Goal: Task Accomplishment & Management: Manage account settings

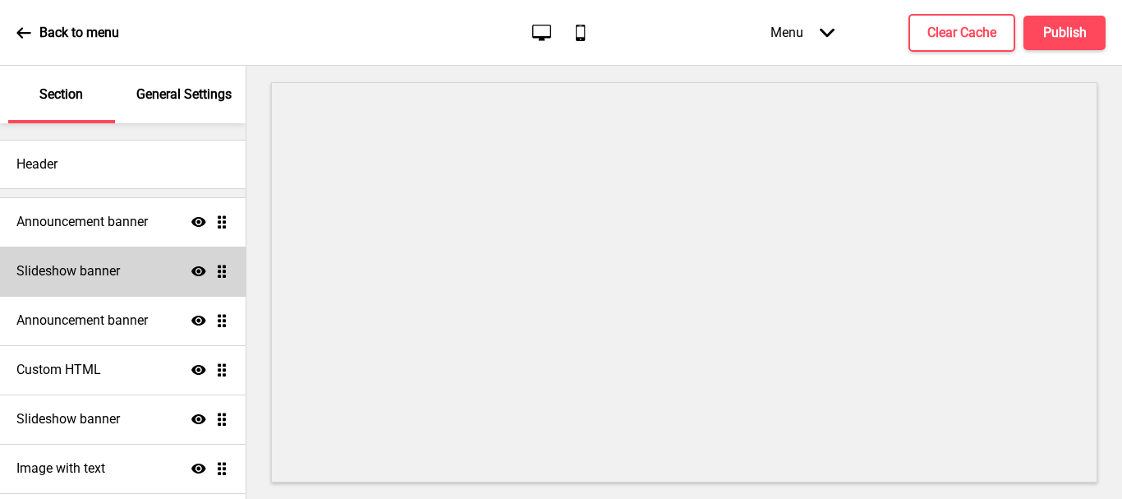
click at [135, 276] on div "Slideshow banner Show Drag" at bounding box center [123, 270] width 246 height 49
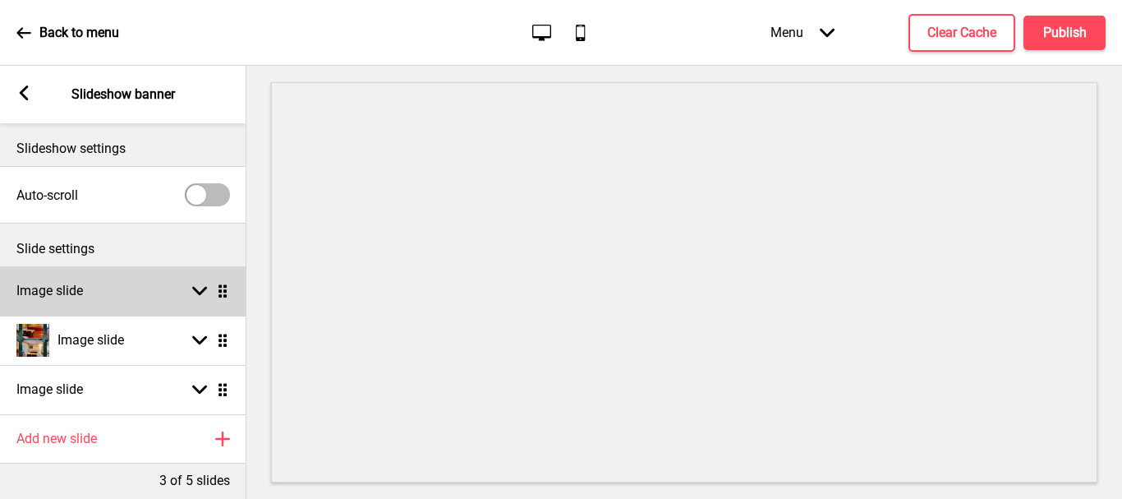
click at [150, 288] on div "Image slide Arrow down Drag" at bounding box center [123, 290] width 246 height 49
select select "right"
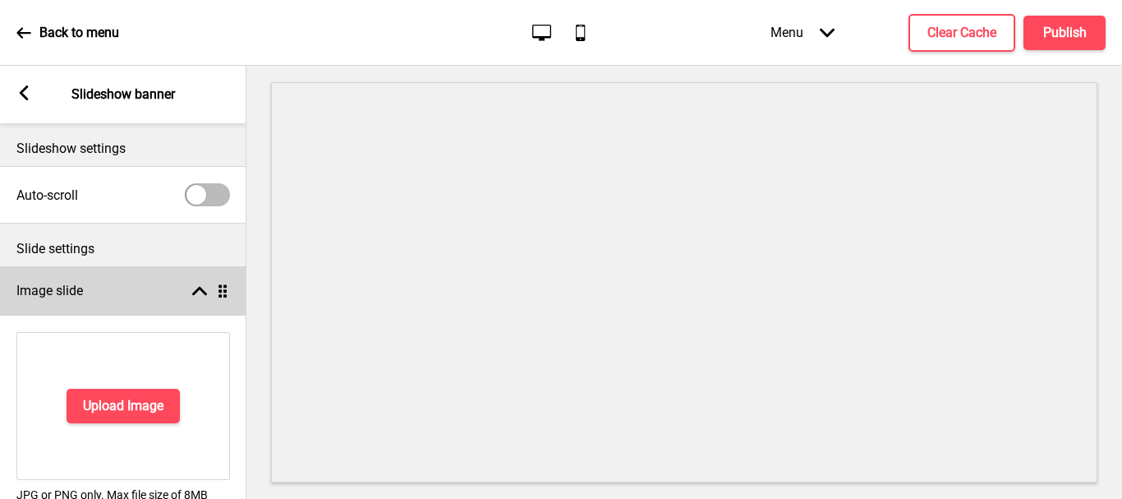
click at [203, 277] on div "Image slide Arrow up Drag" at bounding box center [123, 290] width 246 height 49
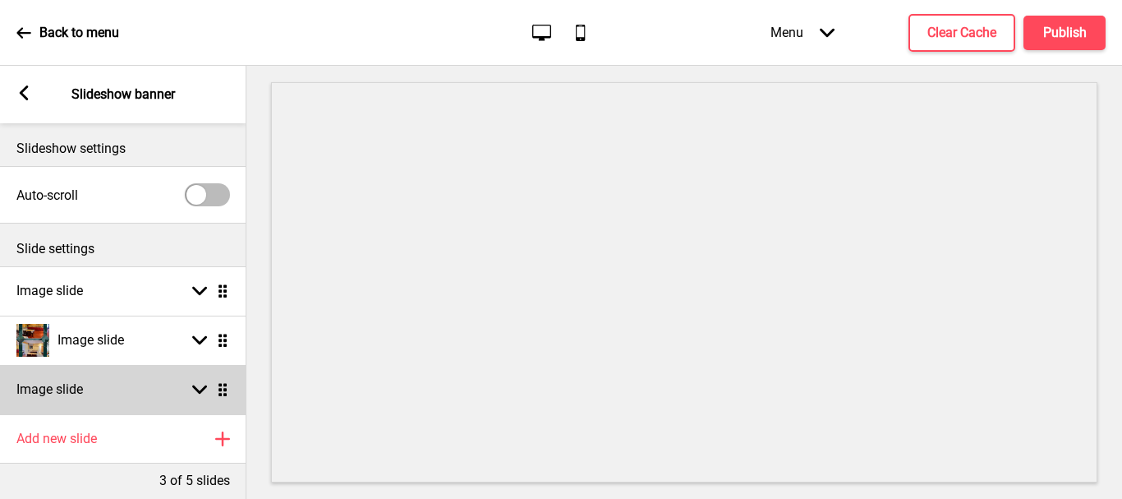
click at [205, 390] on rect at bounding box center [199, 389] width 15 height 15
select select "right"
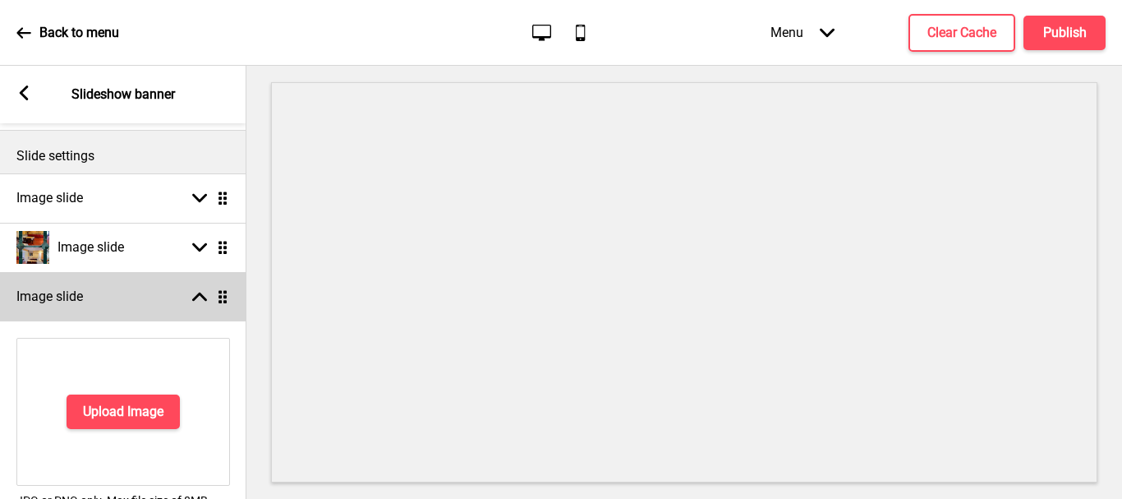
scroll to position [82, 0]
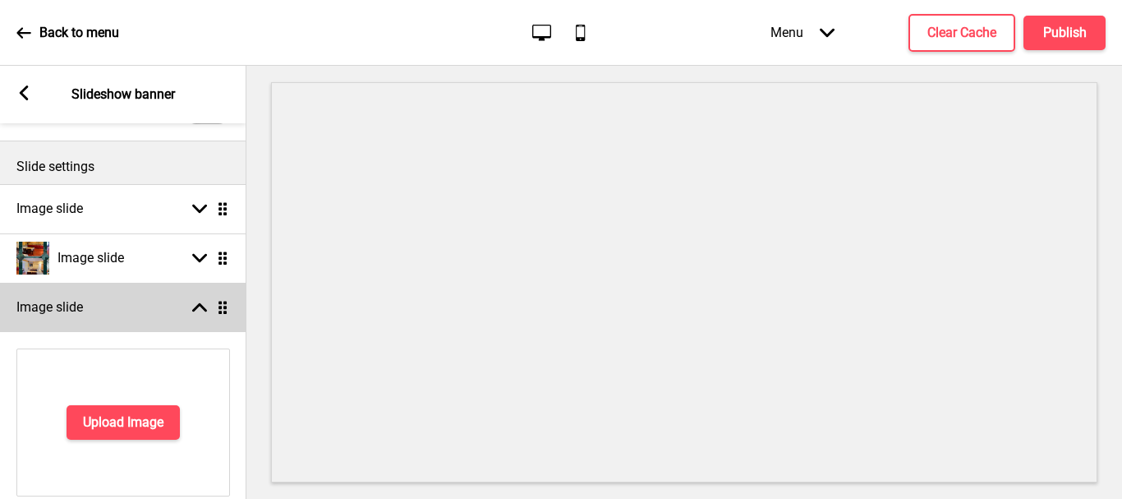
click at [203, 303] on rect at bounding box center [199, 307] width 15 height 15
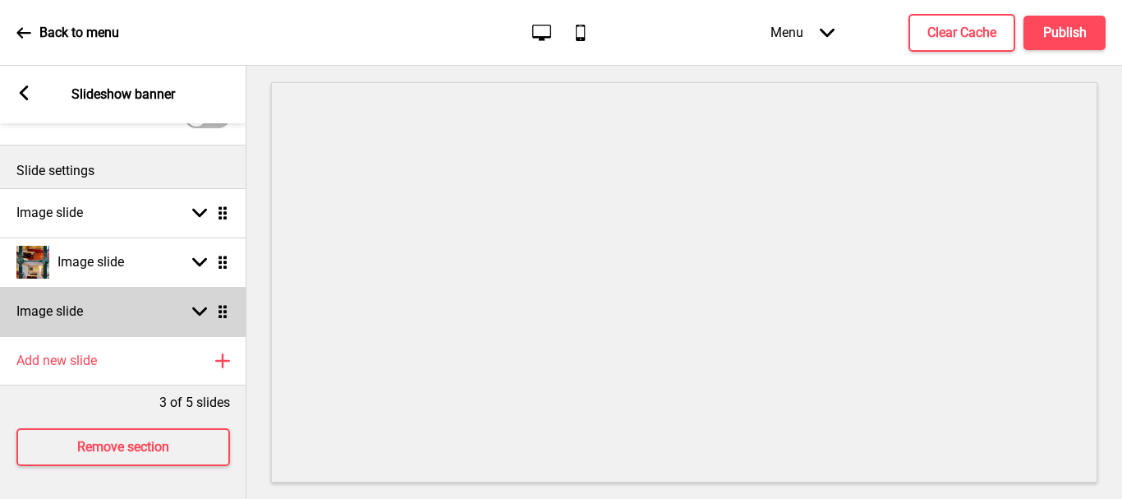
scroll to position [90, 0]
click at [151, 311] on div "Image slide Arrow down Drag" at bounding box center [123, 311] width 246 height 49
select select "right"
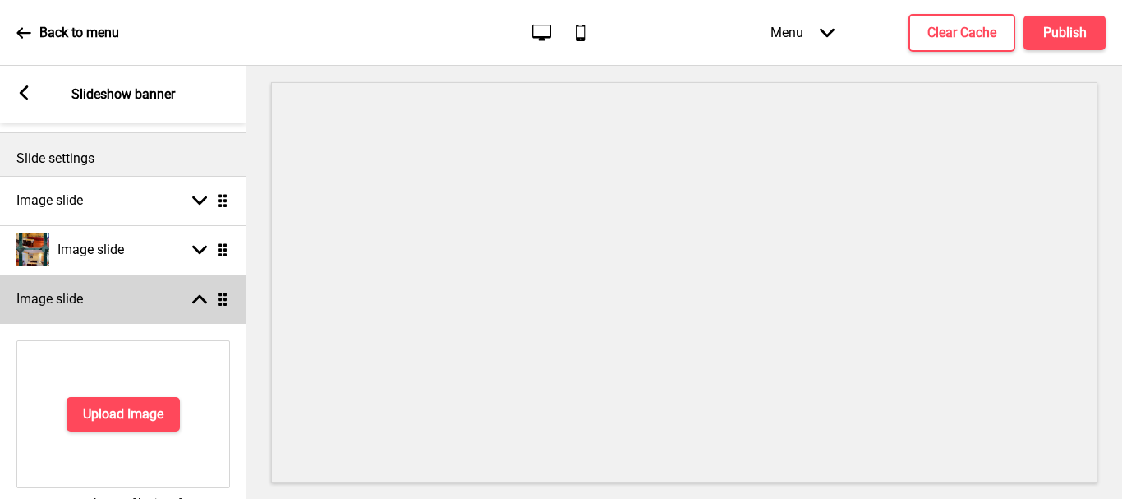
click at [151, 310] on div "Image slide Arrow up Drag" at bounding box center [123, 298] width 246 height 49
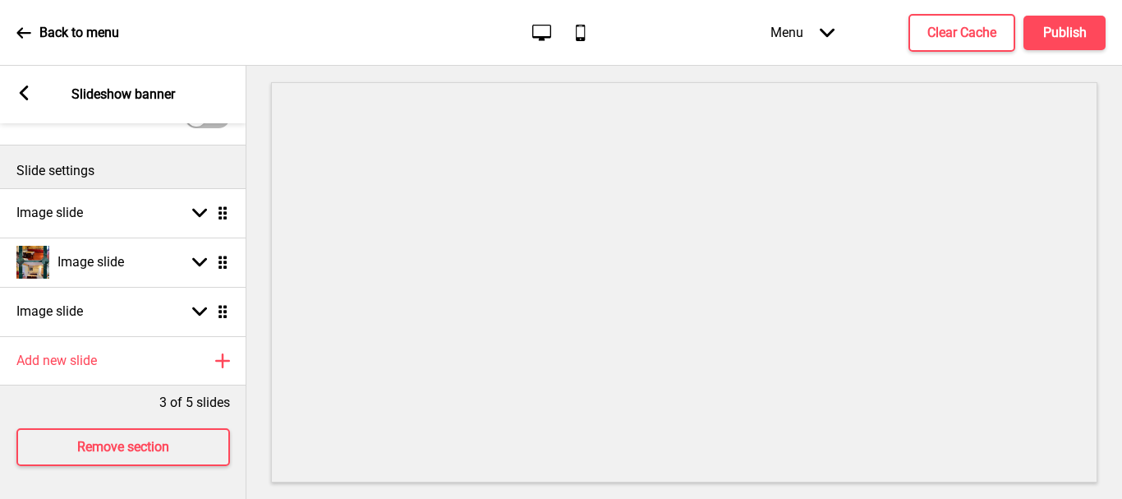
click at [110, 87] on p "Slideshow banner" at bounding box center [123, 94] width 104 height 18
click at [16, 90] on rect at bounding box center [23, 92] width 15 height 15
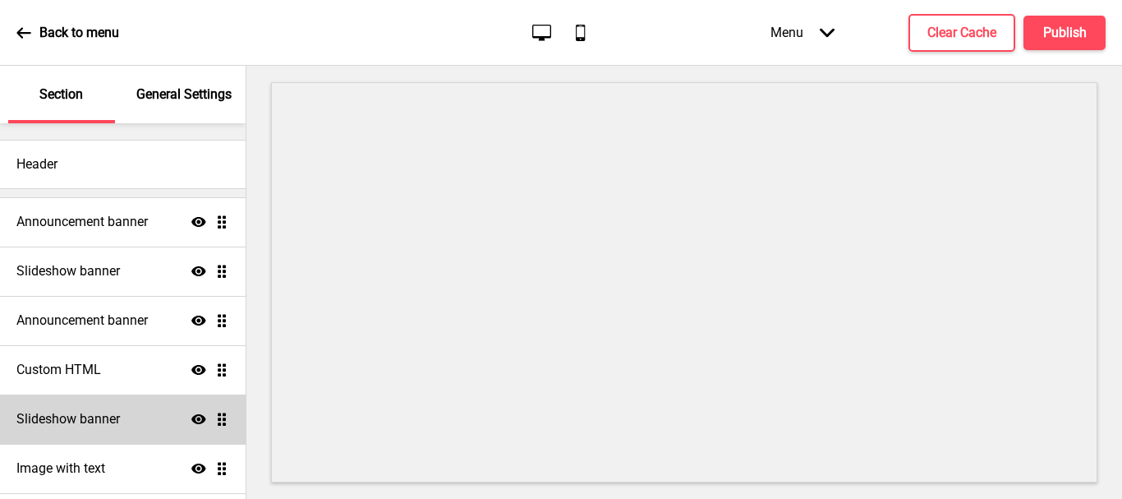
click at [93, 416] on h4 "Slideshow banner" at bounding box center [68, 419] width 104 height 18
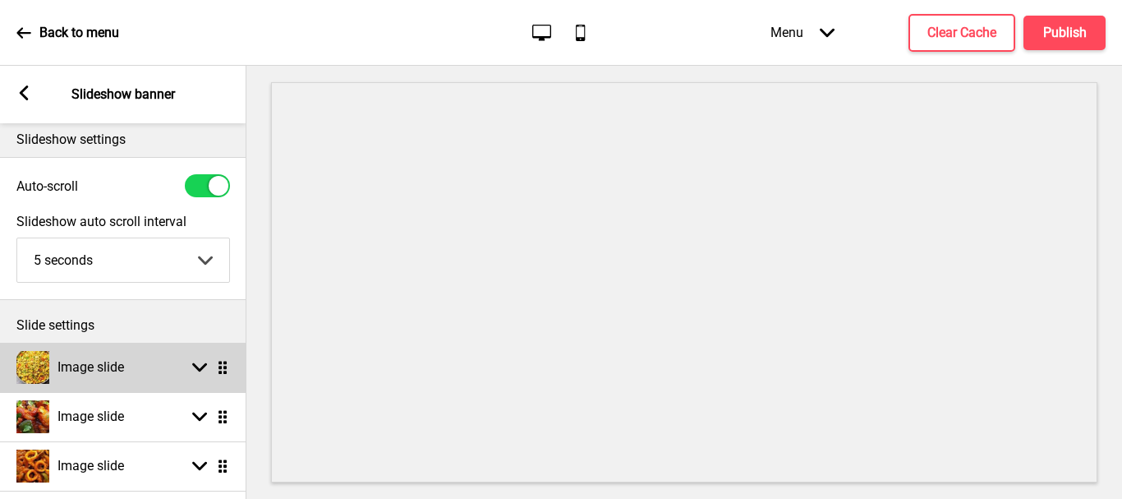
scroll to position [0, 0]
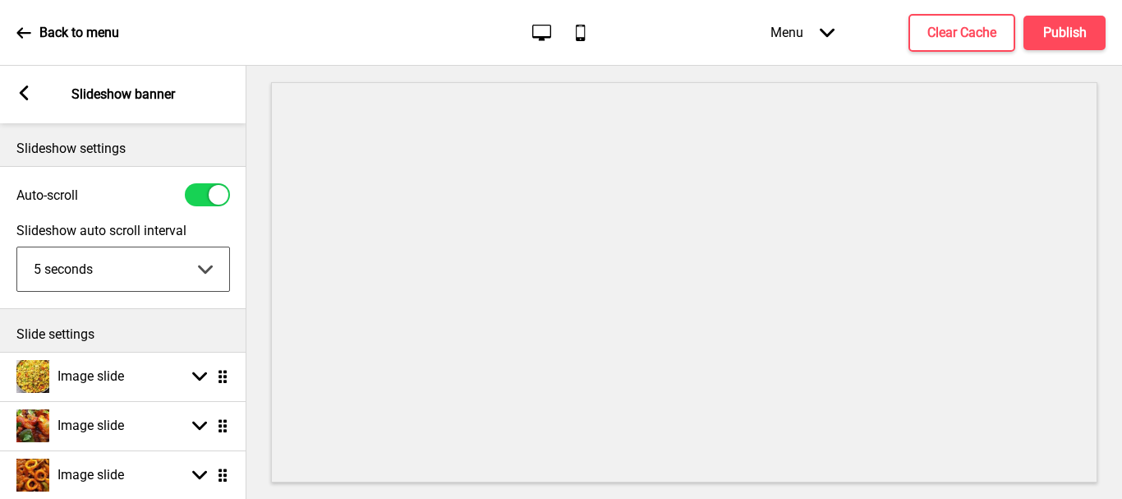
click at [200, 263] on select "5 seconds 6 seconds 7 seconds 8 seconds 9 seconds 10 seconds" at bounding box center [123, 269] width 212 height 44
click at [194, 260] on select "5 seconds 6 seconds 7 seconds 8 seconds 9 seconds 10 seconds" at bounding box center [123, 269] width 212 height 44
click at [22, 94] on icon at bounding box center [24, 92] width 9 height 15
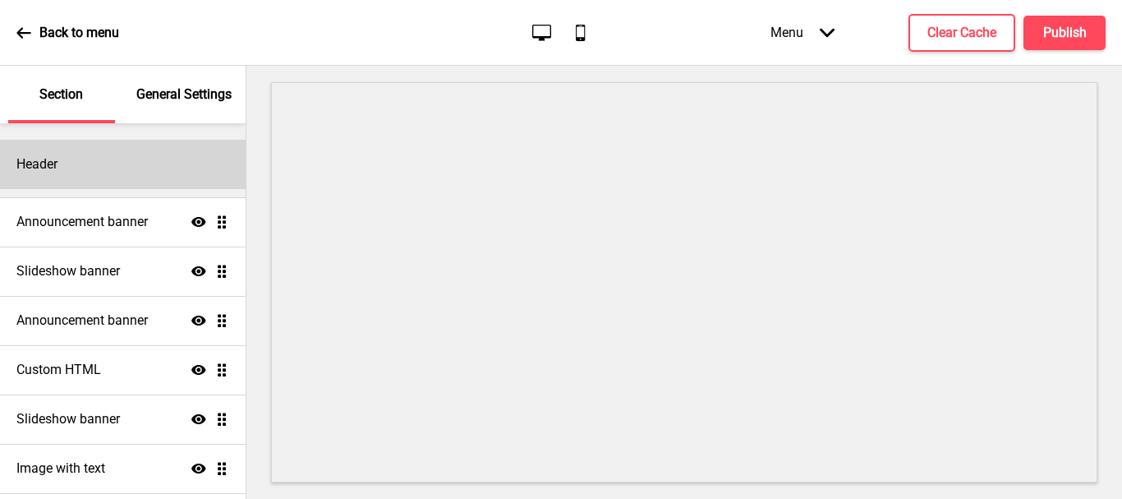
click at [101, 163] on div "Header" at bounding box center [123, 164] width 246 height 49
select select "Lato"
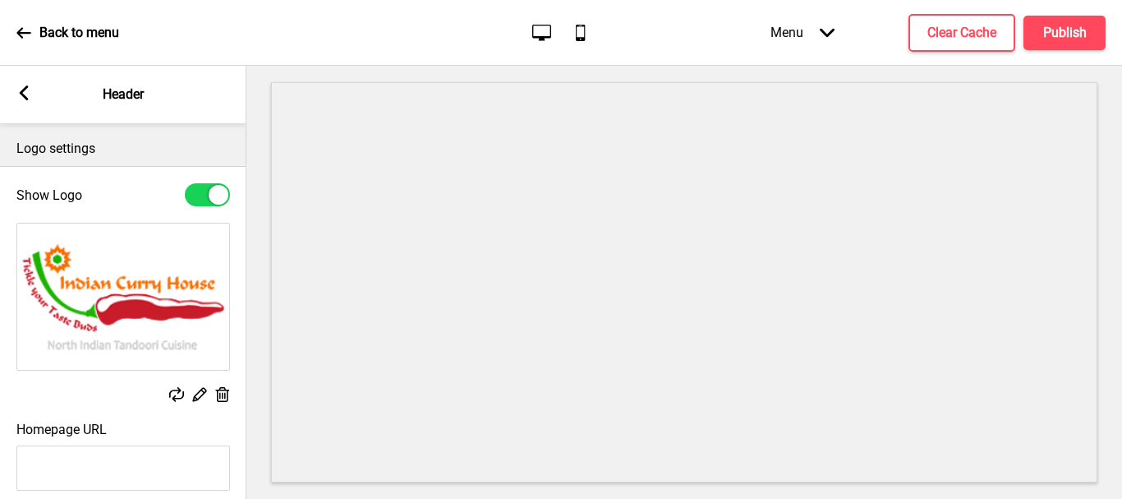
click at [28, 92] on rect at bounding box center [23, 92] width 15 height 15
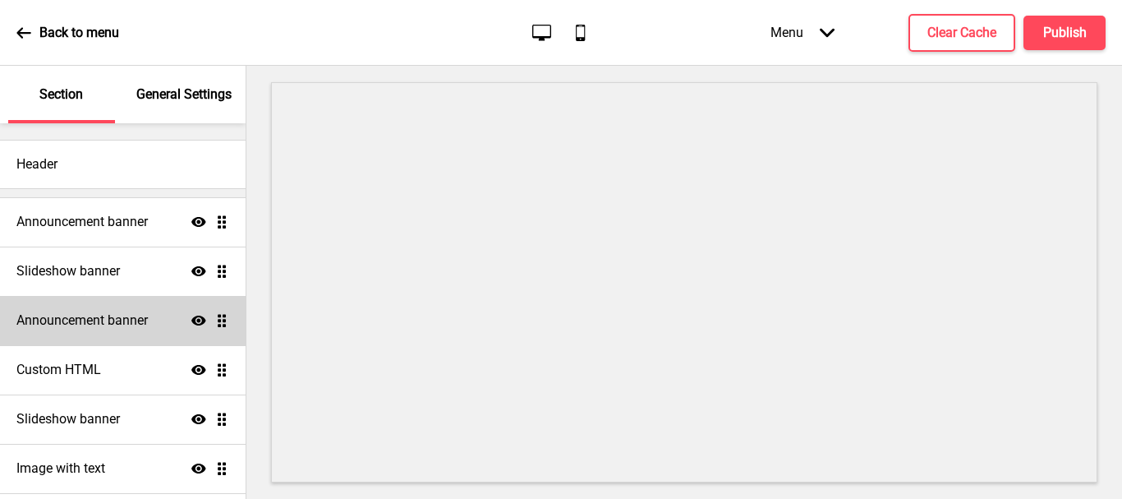
click at [112, 310] on div "Announcement banner Show Drag" at bounding box center [123, 320] width 246 height 49
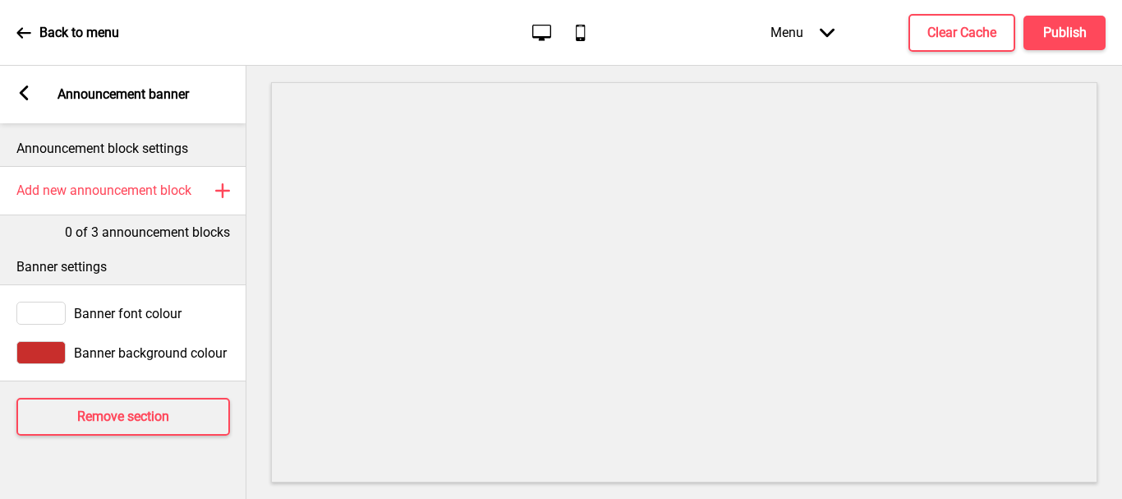
click at [24, 86] on rect at bounding box center [23, 92] width 15 height 15
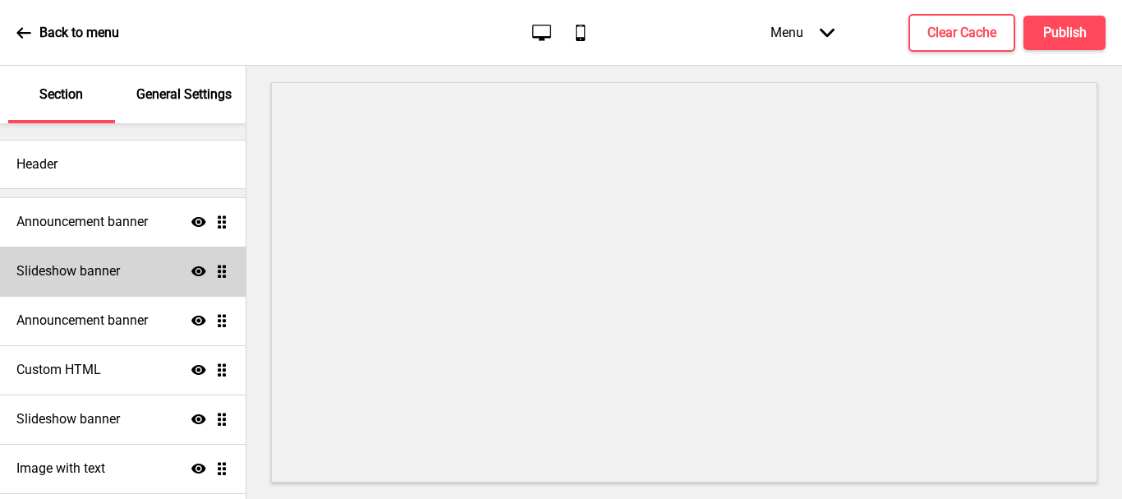
click at [95, 267] on h4 "Slideshow banner" at bounding box center [68, 271] width 104 height 18
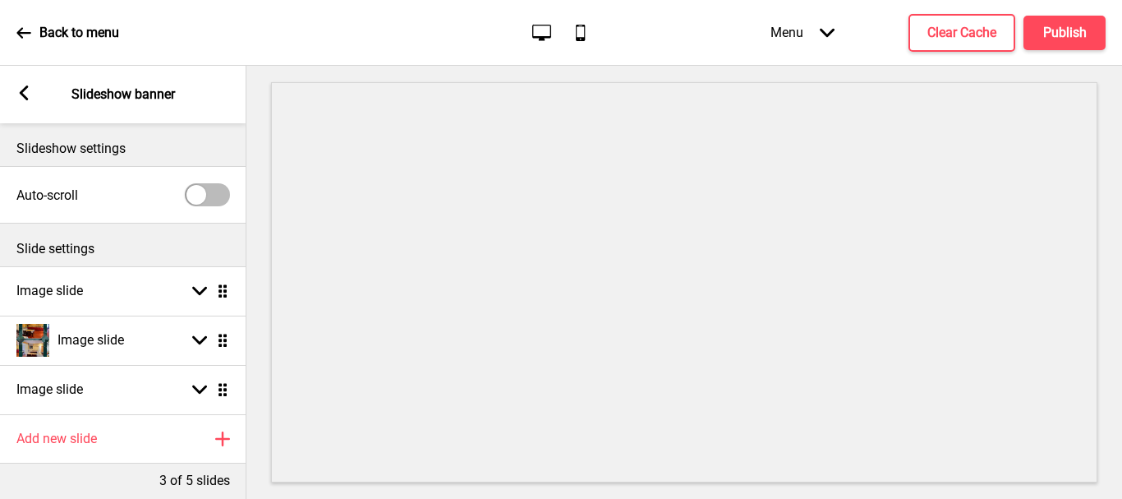
click at [88, 255] on p "Slide settings" at bounding box center [123, 249] width 214 height 18
click at [24, 90] on icon at bounding box center [24, 92] width 9 height 15
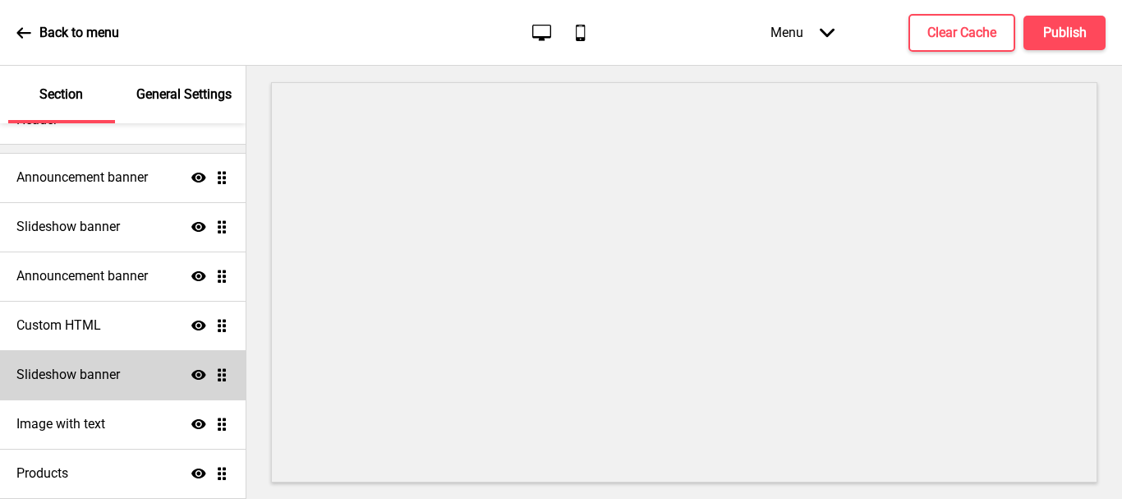
scroll to position [82, 0]
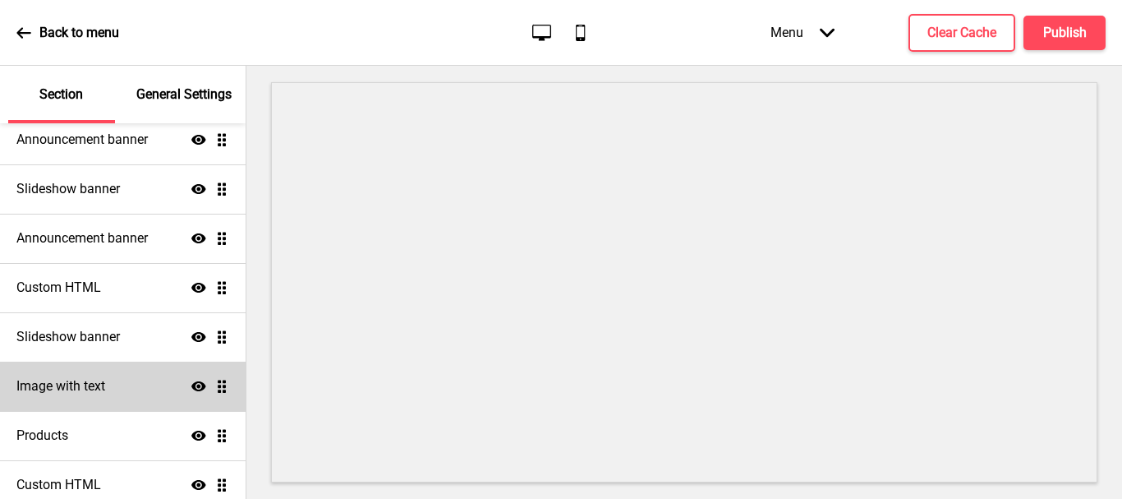
click at [81, 384] on h4 "Image with text" at bounding box center [60, 386] width 89 height 18
select select "right"
select select "center"
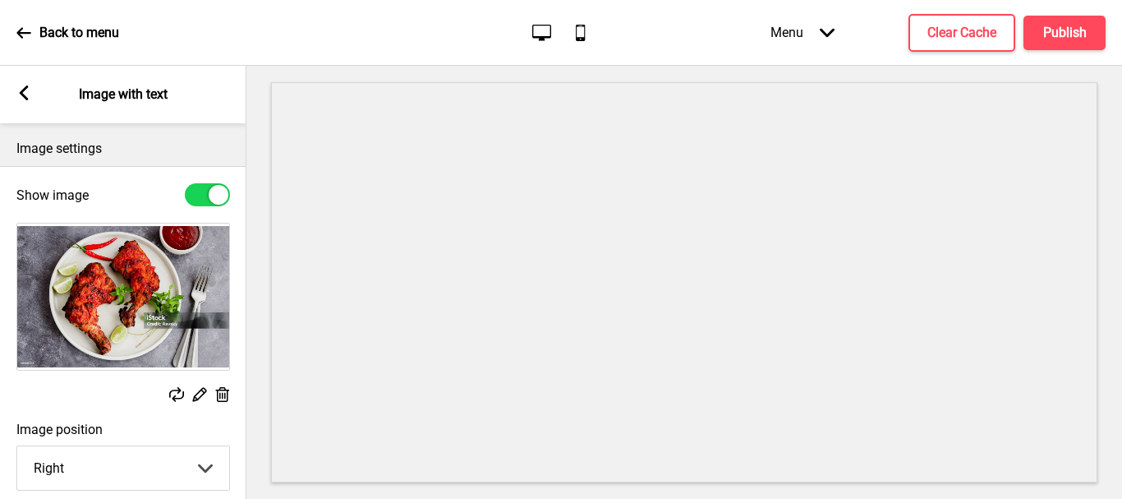
click at [19, 93] on rect at bounding box center [23, 92] width 15 height 15
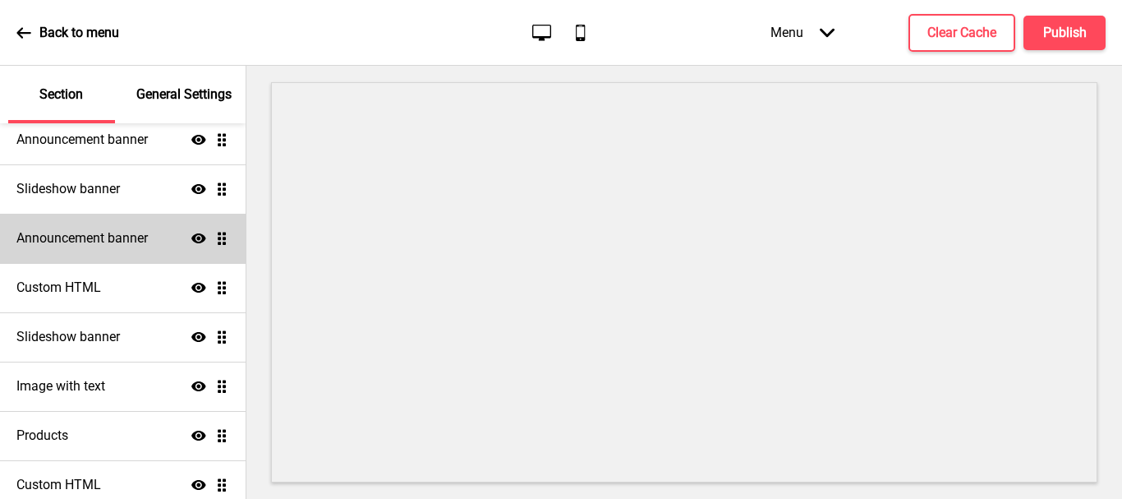
click at [48, 241] on h4 "Announcement banner" at bounding box center [81, 238] width 131 height 18
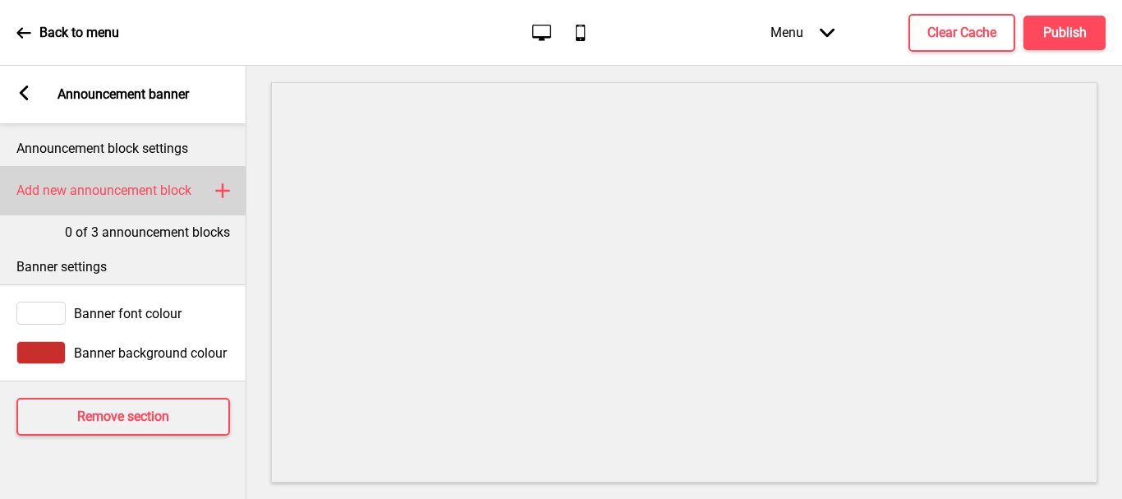
click at [160, 188] on h4 "Add new announcement block" at bounding box center [103, 191] width 175 height 18
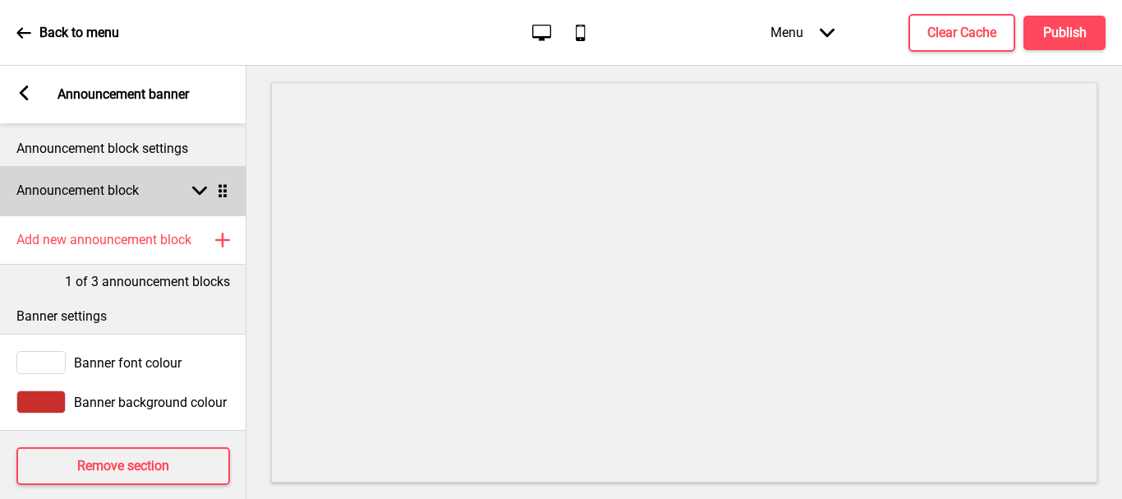
click at [199, 189] on rect at bounding box center [199, 190] width 15 height 15
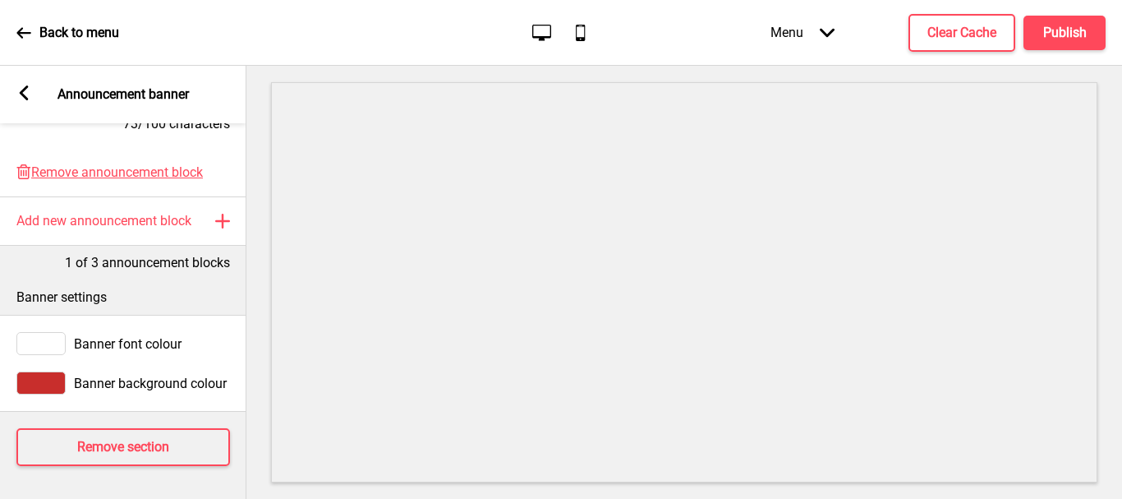
scroll to position [577, 0]
click at [122, 438] on h4 "Remove section" at bounding box center [123, 447] width 92 height 18
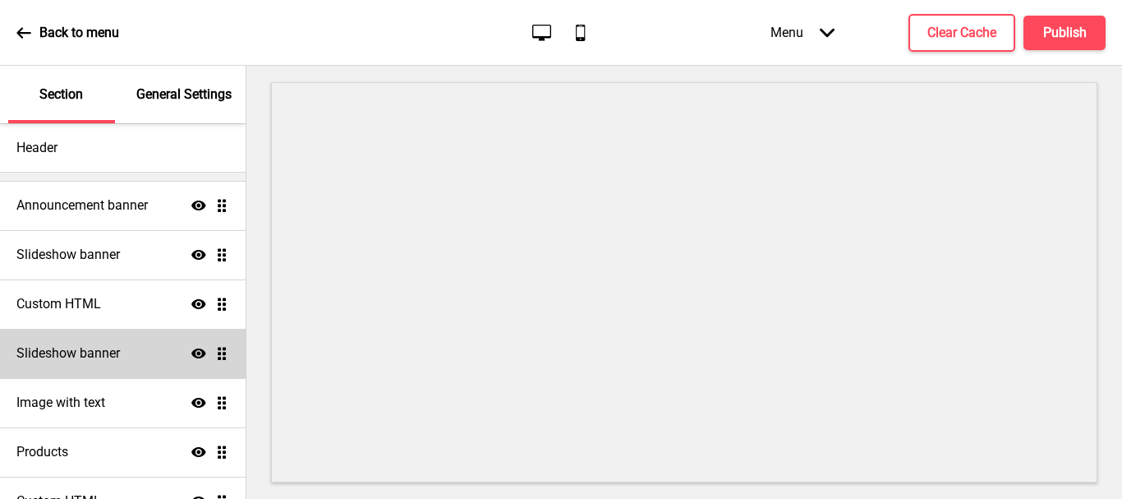
scroll to position [0, 0]
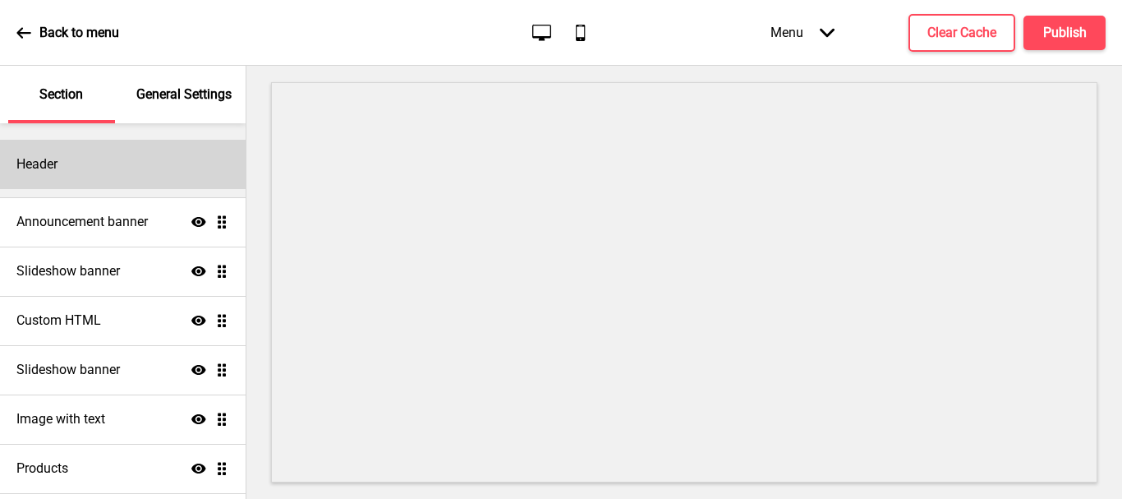
click at [99, 169] on div "Header" at bounding box center [123, 164] width 246 height 49
select select "Lato"
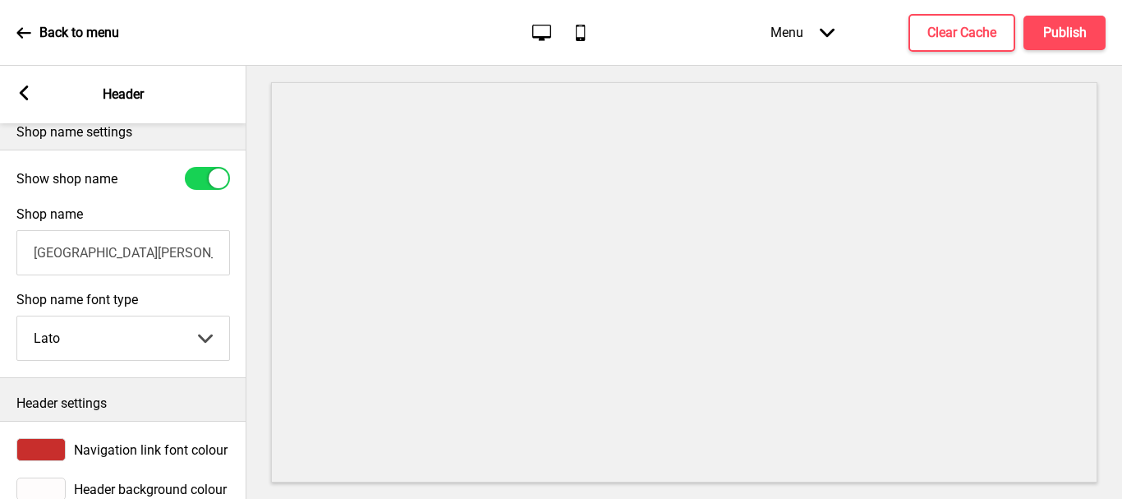
scroll to position [452, 0]
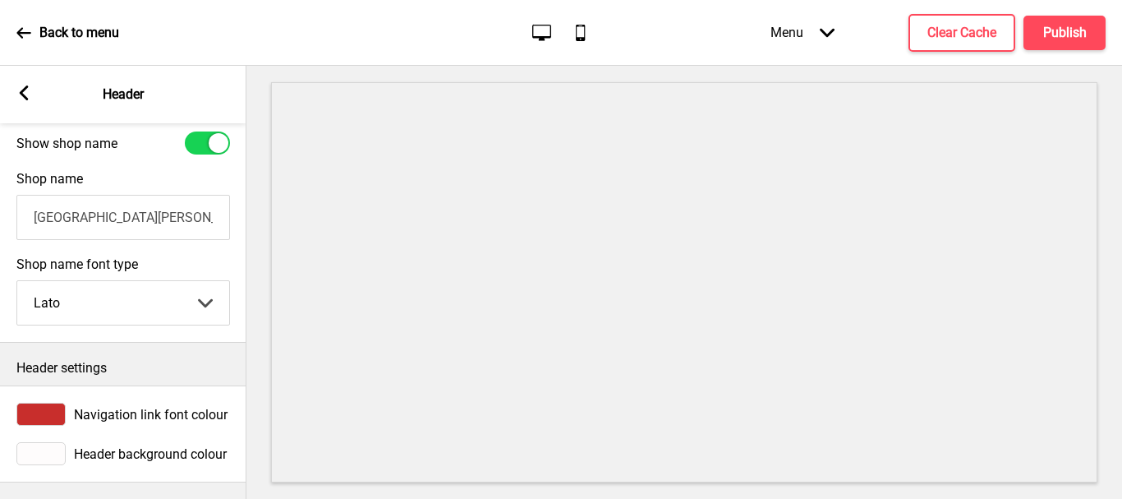
click at [196, 288] on select "Abhaya Libre Abril Fatface Adobe Garamond Pro Arimo Arsenal Arvo Berkshire Swas…" at bounding box center [123, 303] width 212 height 44
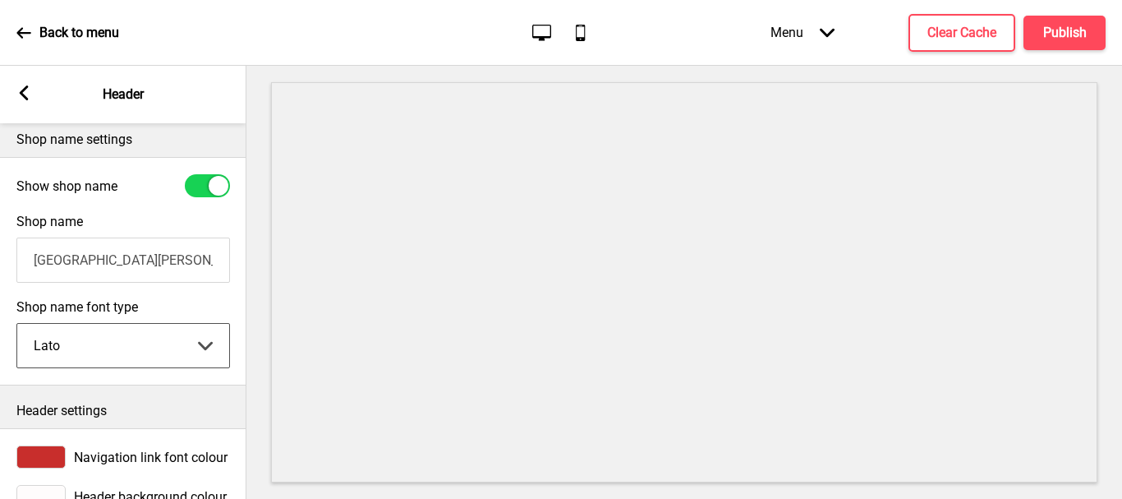
scroll to position [288, 0]
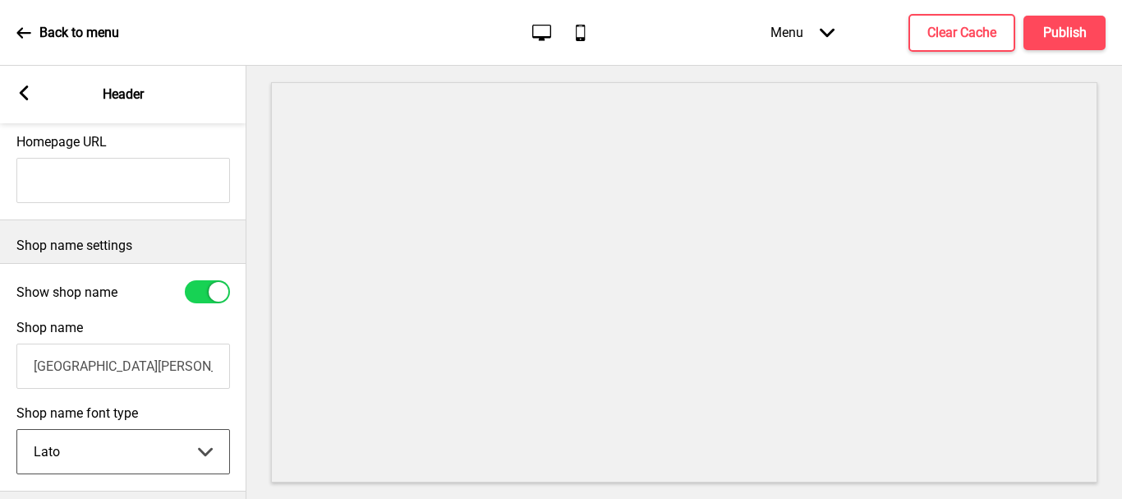
click at [24, 92] on rect at bounding box center [23, 92] width 15 height 15
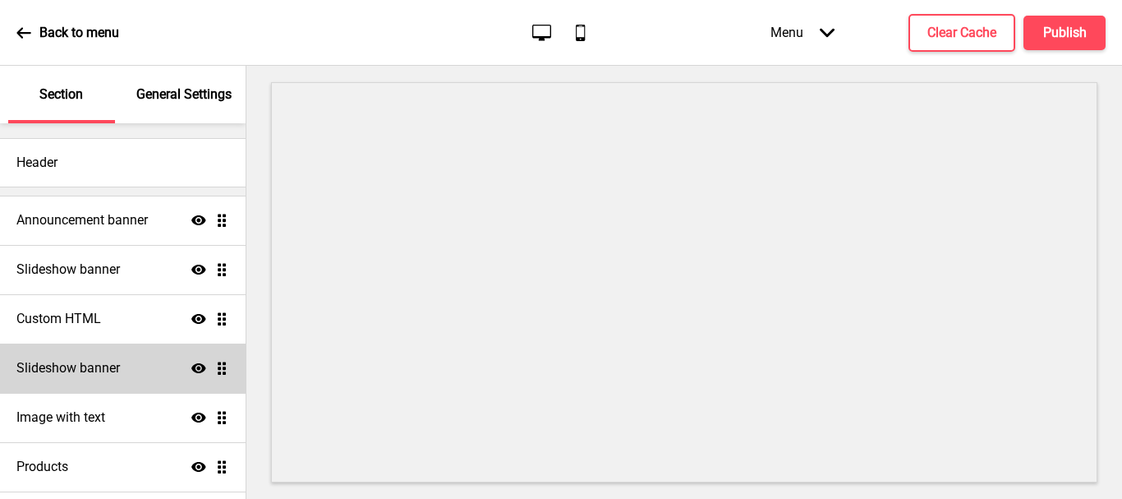
scroll to position [0, 0]
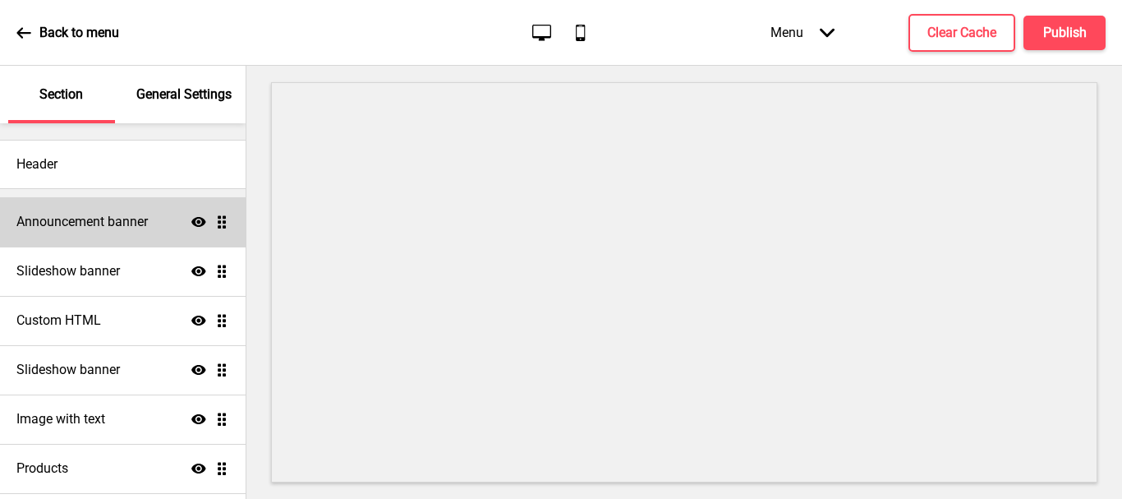
click at [115, 221] on h4 "Announcement banner" at bounding box center [81, 222] width 131 height 18
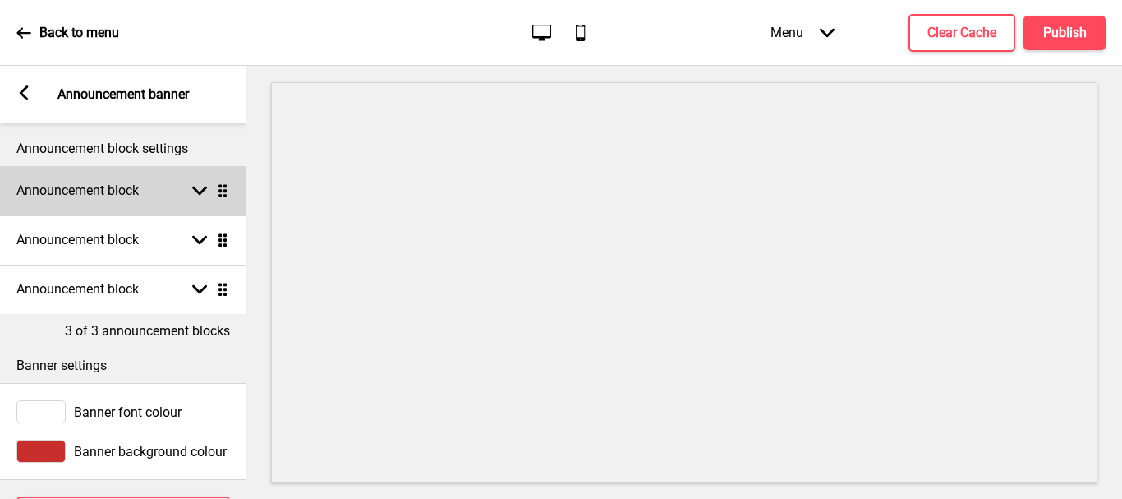
click at [199, 195] on icon at bounding box center [199, 190] width 15 height 9
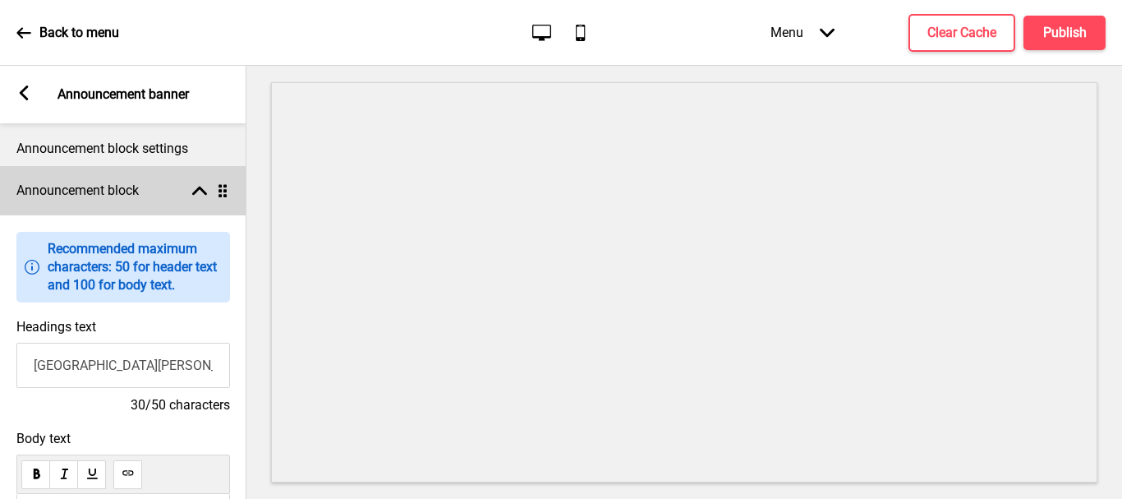
click at [200, 185] on rect at bounding box center [199, 190] width 15 height 15
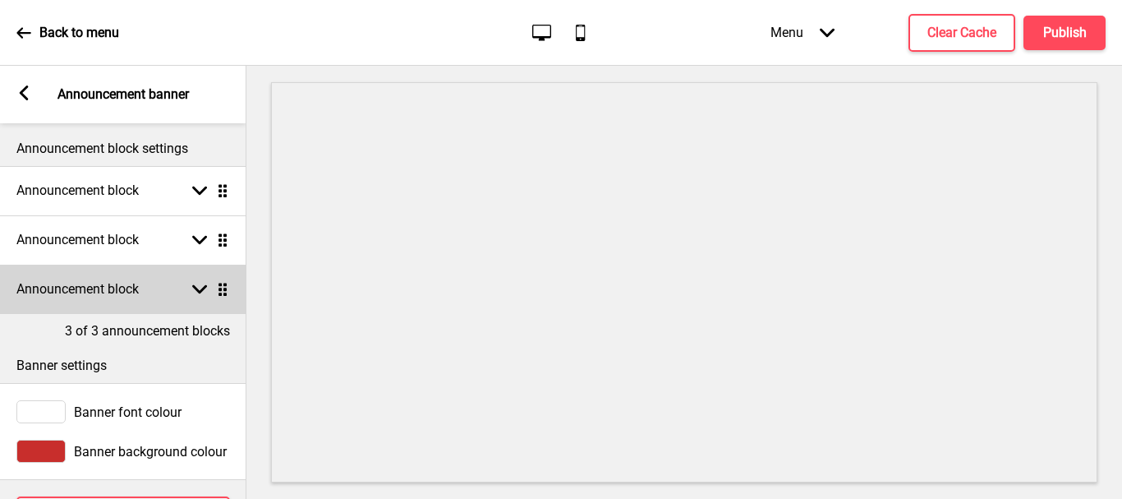
click at [194, 290] on rect at bounding box center [199, 289] width 15 height 15
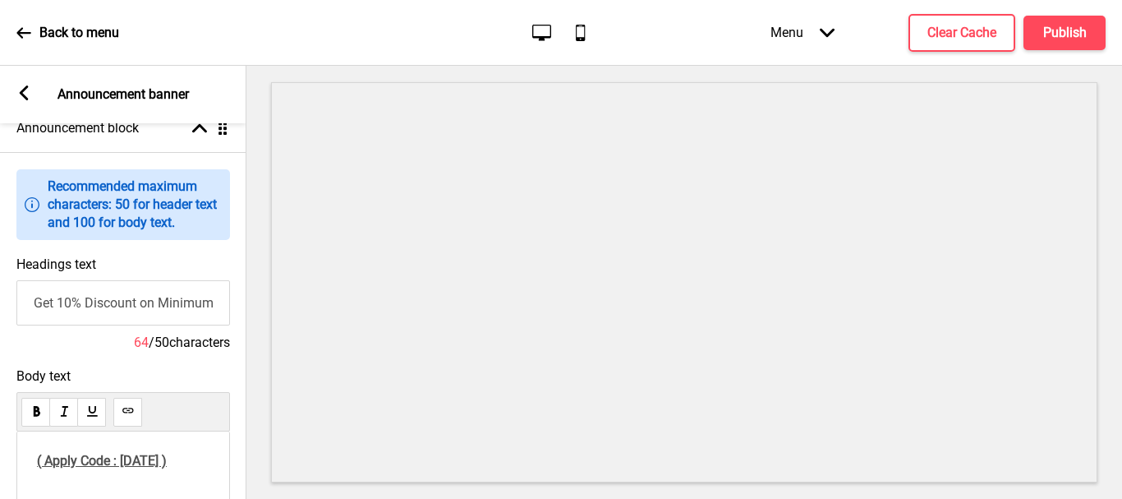
scroll to position [164, 0]
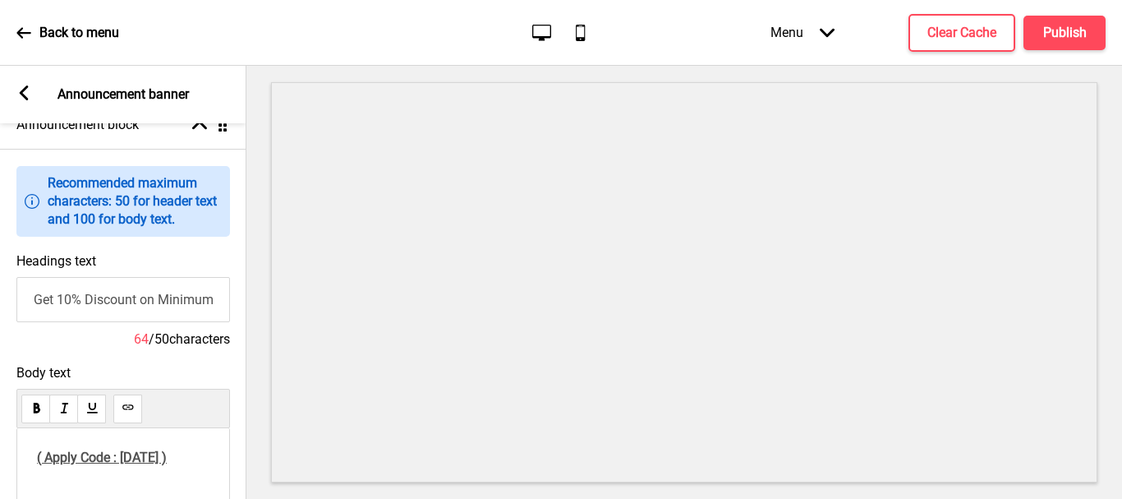
drag, startPoint x: 145, startPoint y: 301, endPoint x: 153, endPoint y: 303, distance: 8.6
click at [145, 301] on input "Get 10% Discount on Minimum Order $60/- & Above on Online order" at bounding box center [123, 299] width 214 height 45
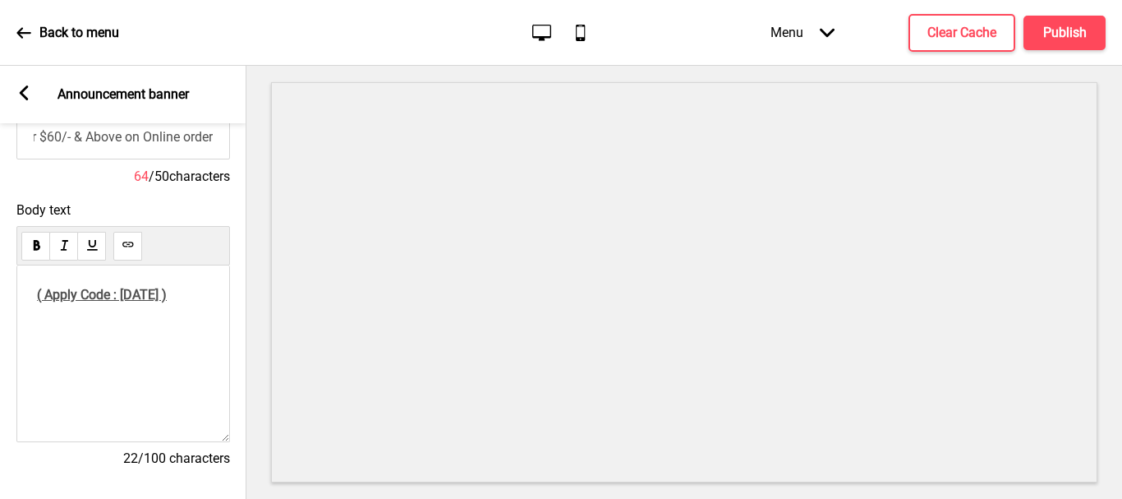
scroll to position [329, 0]
click at [181, 296] on p "( Apply Code : [DATE] )" at bounding box center [123, 293] width 179 height 16
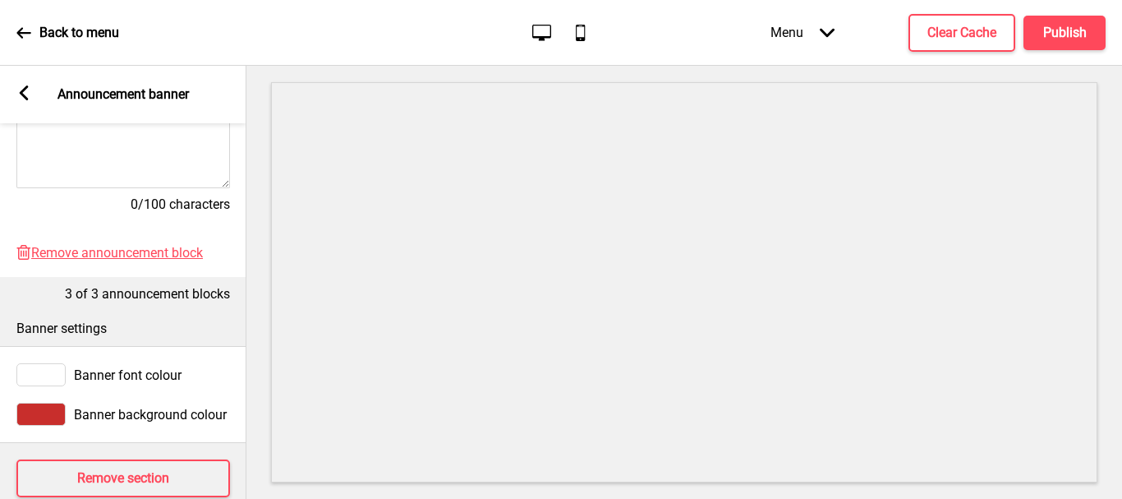
scroll to position [626, 0]
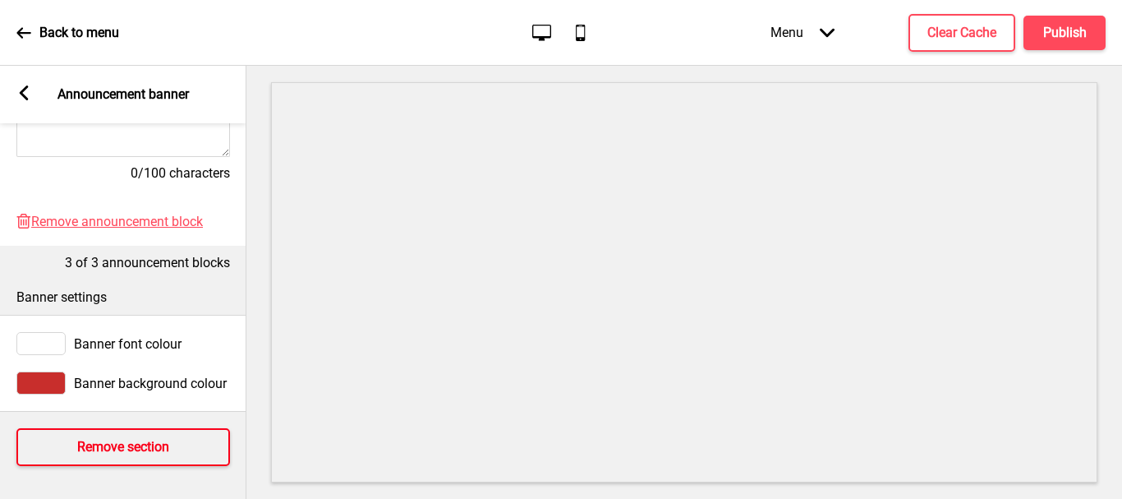
click at [136, 438] on h4 "Remove section" at bounding box center [123, 447] width 92 height 18
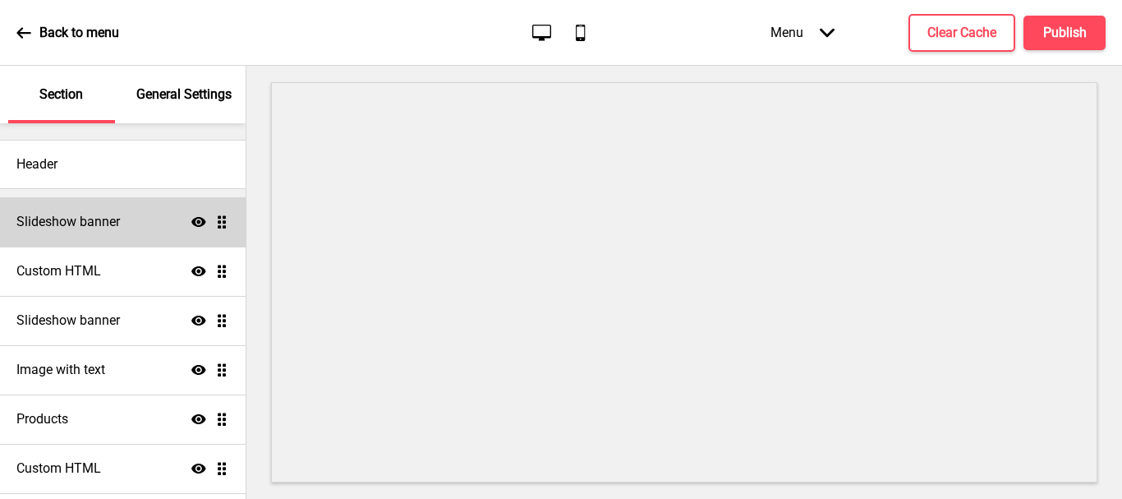
click at [104, 226] on h4 "Slideshow banner" at bounding box center [68, 222] width 104 height 18
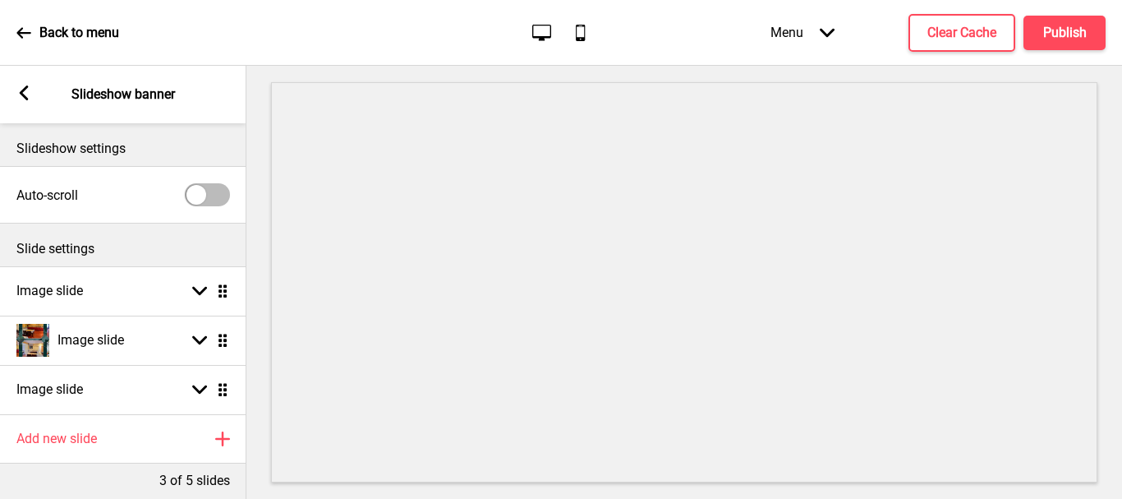
click at [21, 91] on icon at bounding box center [24, 92] width 9 height 15
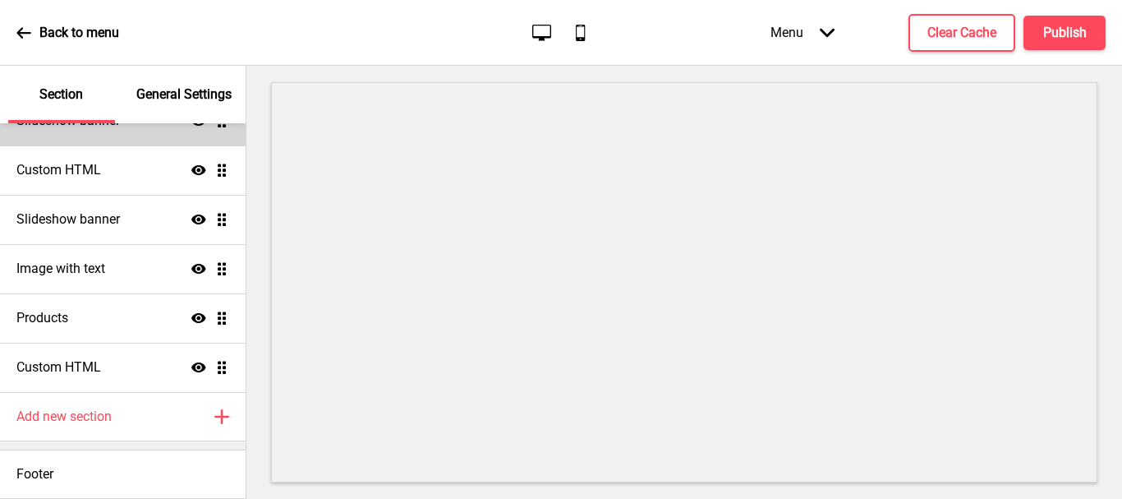
scroll to position [0, 0]
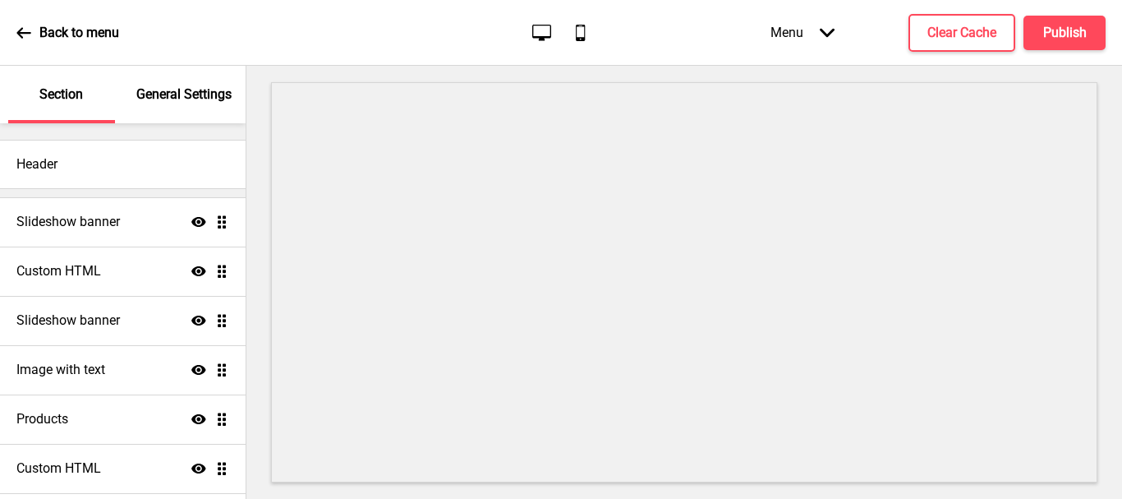
click at [47, 30] on p "Back to menu" at bounding box center [79, 33] width 80 height 18
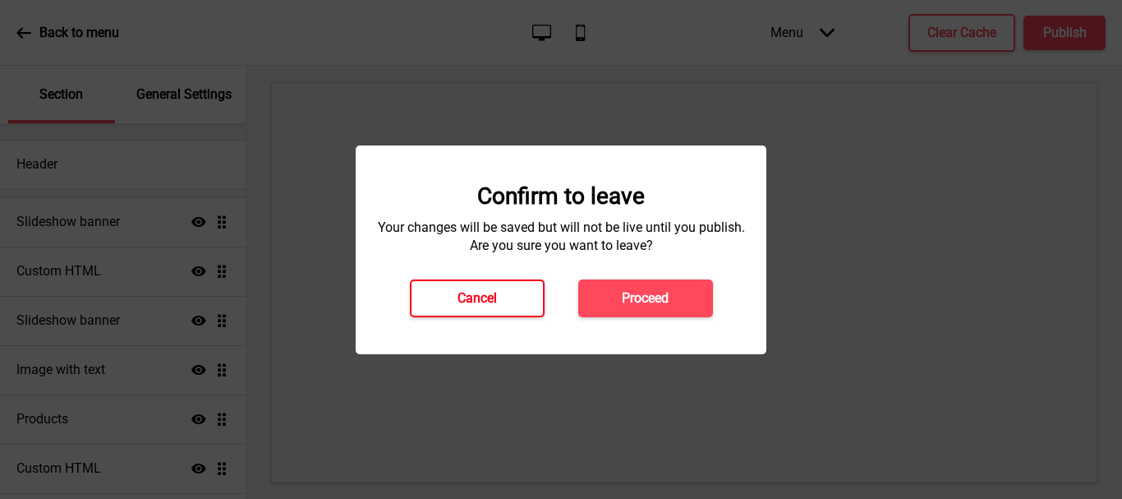
click at [471, 303] on h4 "Cancel" at bounding box center [477, 298] width 39 height 18
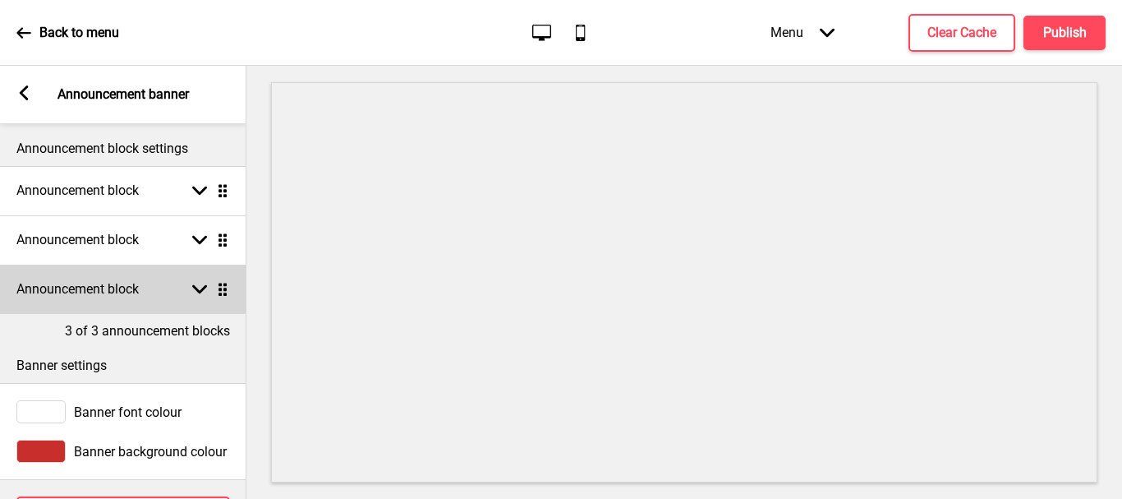
click at [202, 289] on icon at bounding box center [199, 289] width 15 height 9
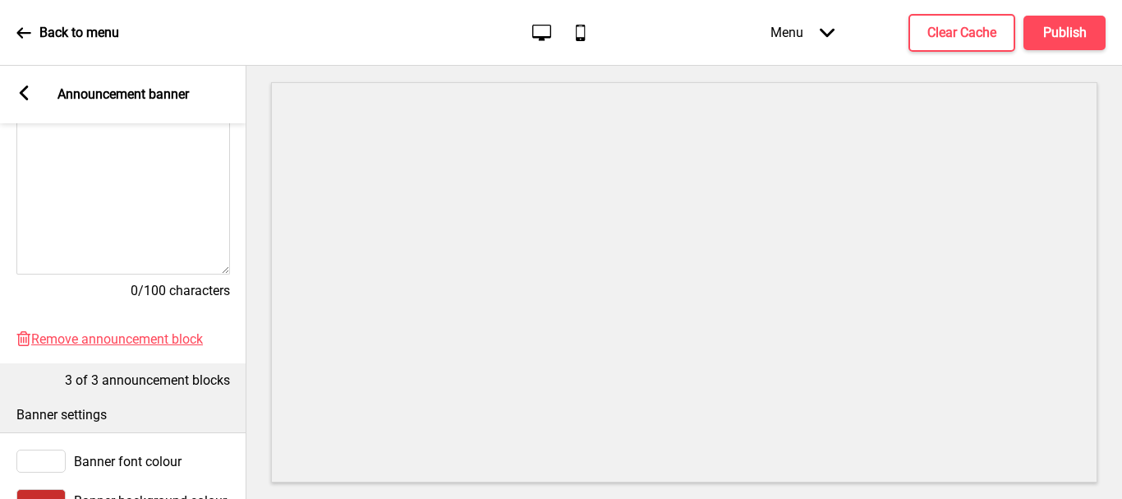
scroll to position [575, 0]
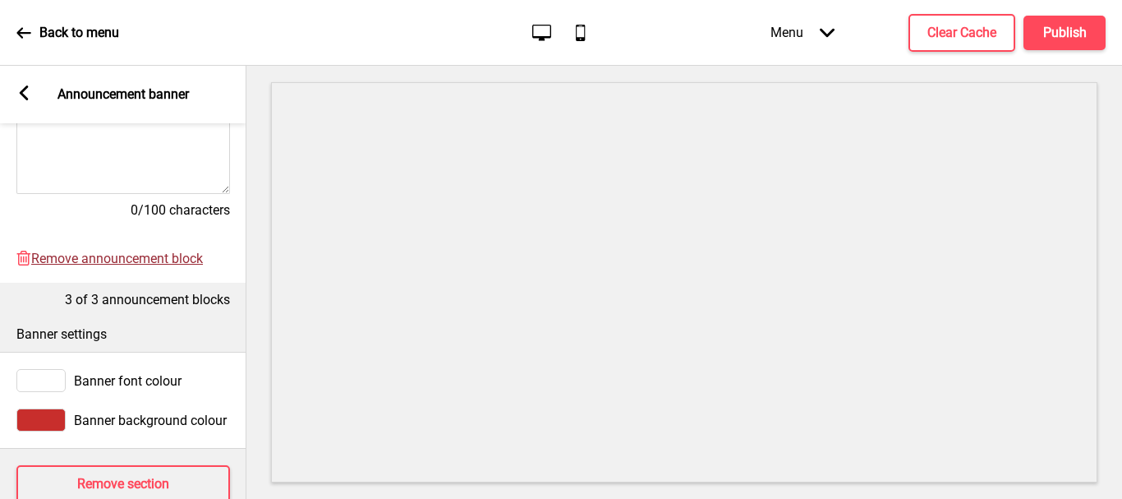
click at [153, 255] on span "Remove announcement block" at bounding box center [117, 259] width 172 height 16
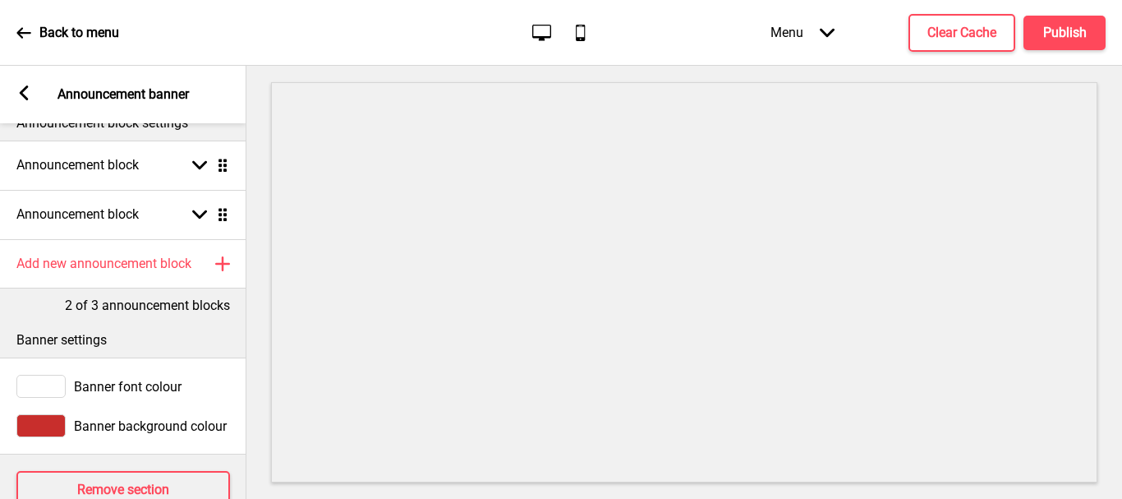
scroll to position [0, 0]
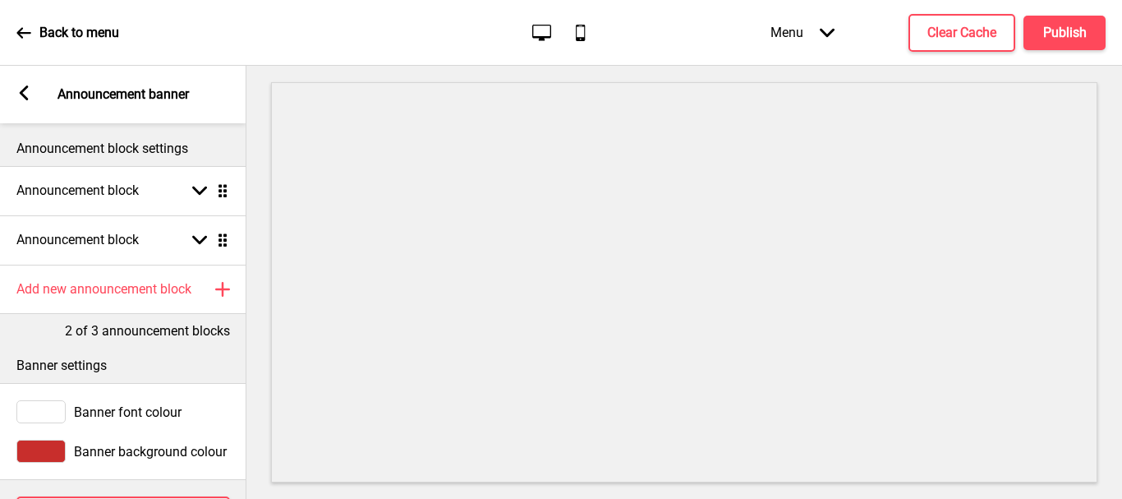
click at [21, 94] on g at bounding box center [23, 92] width 15 height 15
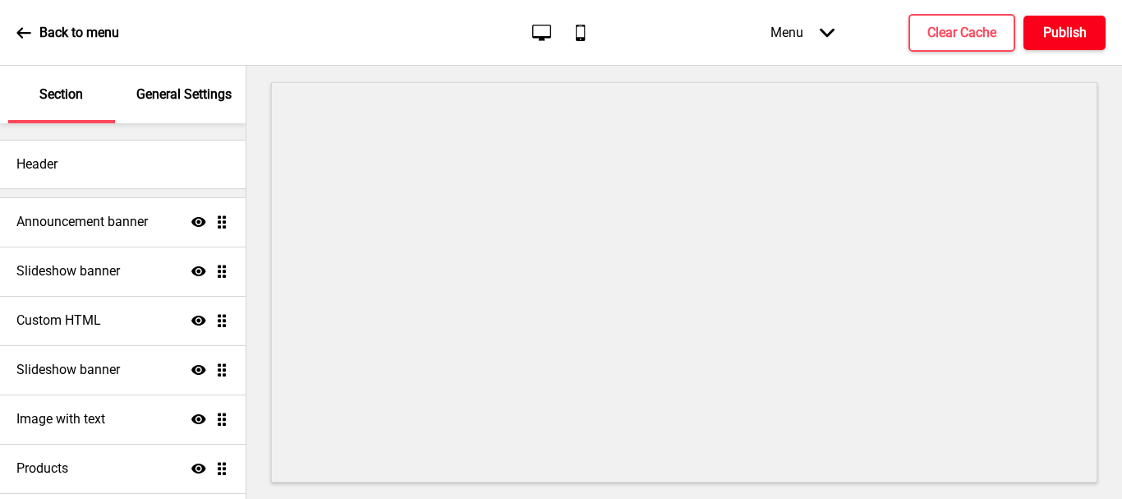
click at [1051, 36] on h4 "Publish" at bounding box center [1065, 33] width 44 height 18
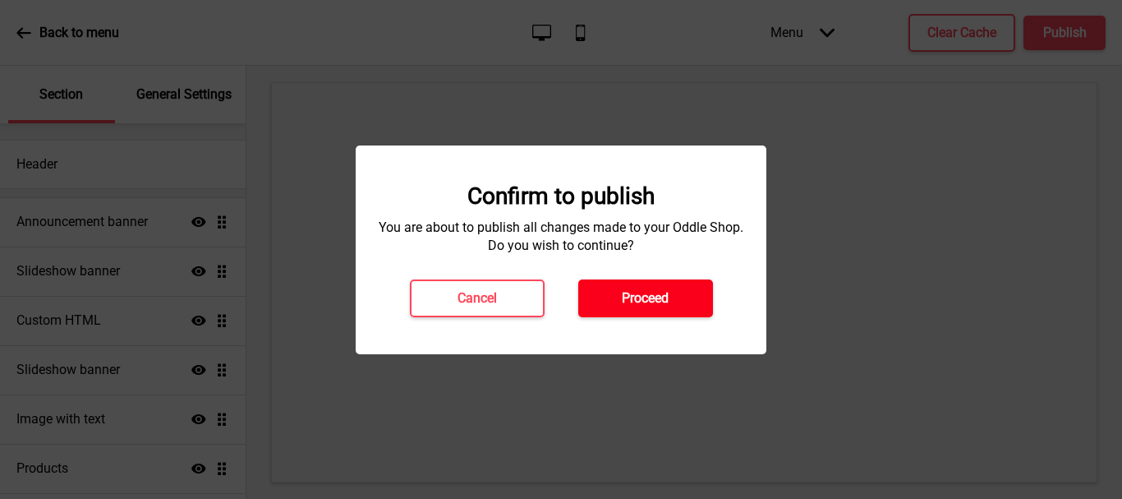
click at [628, 297] on h4 "Proceed" at bounding box center [645, 298] width 47 height 18
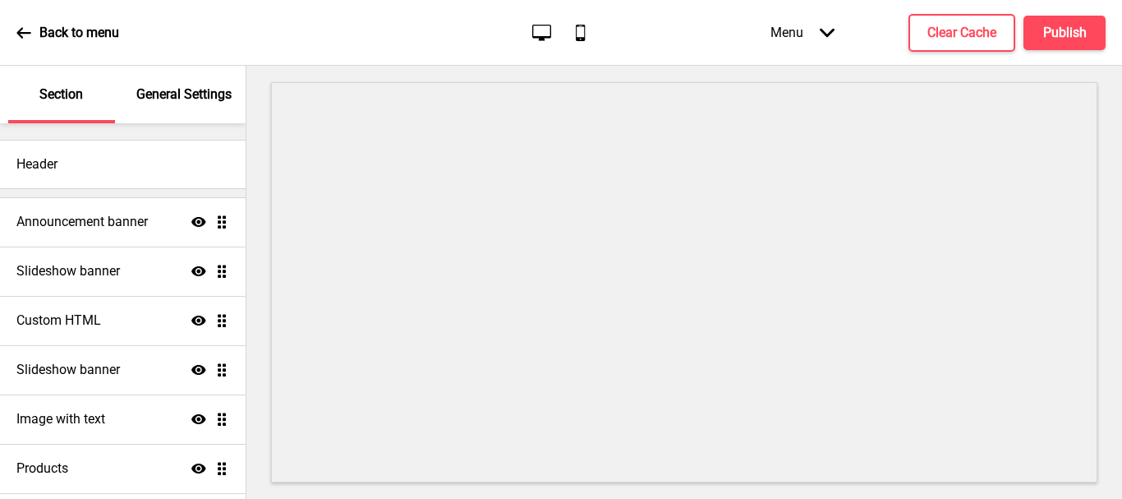
click at [61, 33] on p "Back to menu" at bounding box center [79, 33] width 80 height 18
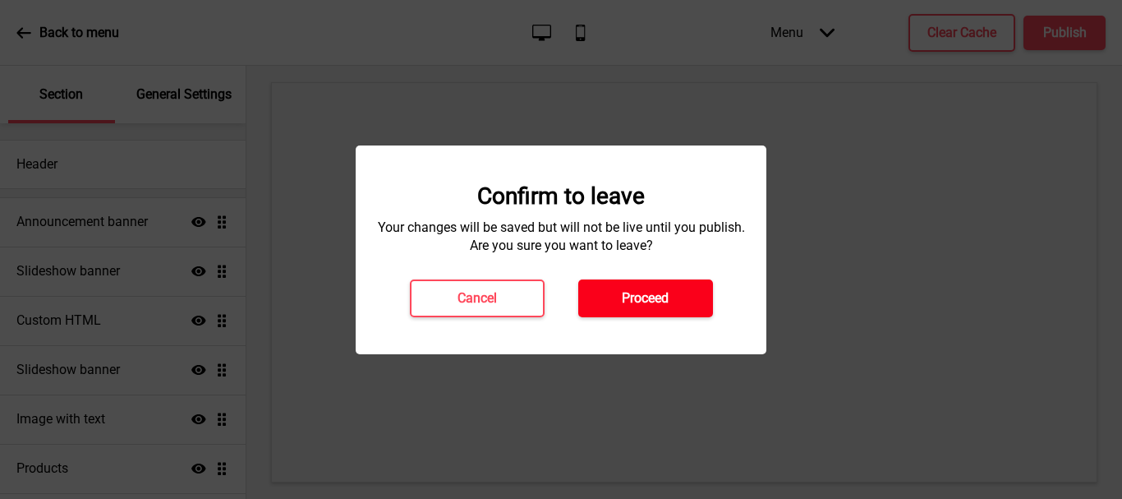
click at [669, 304] on h4 "Proceed" at bounding box center [645, 298] width 47 height 18
